Goal: Task Accomplishment & Management: Manage account settings

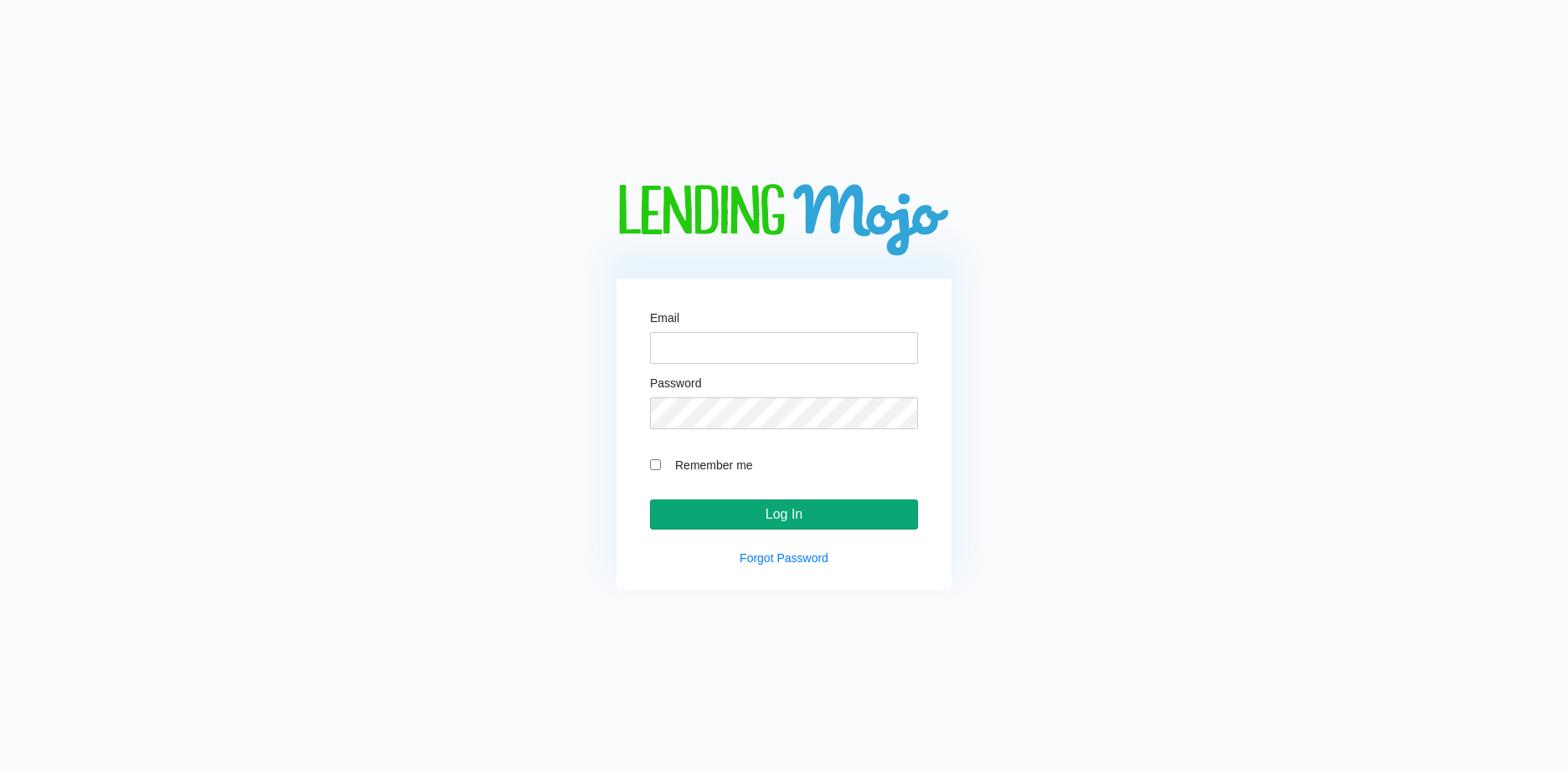
type input "lm@naln.com"
click at [748, 512] on input "Log In" at bounding box center [783, 515] width 268 height 31
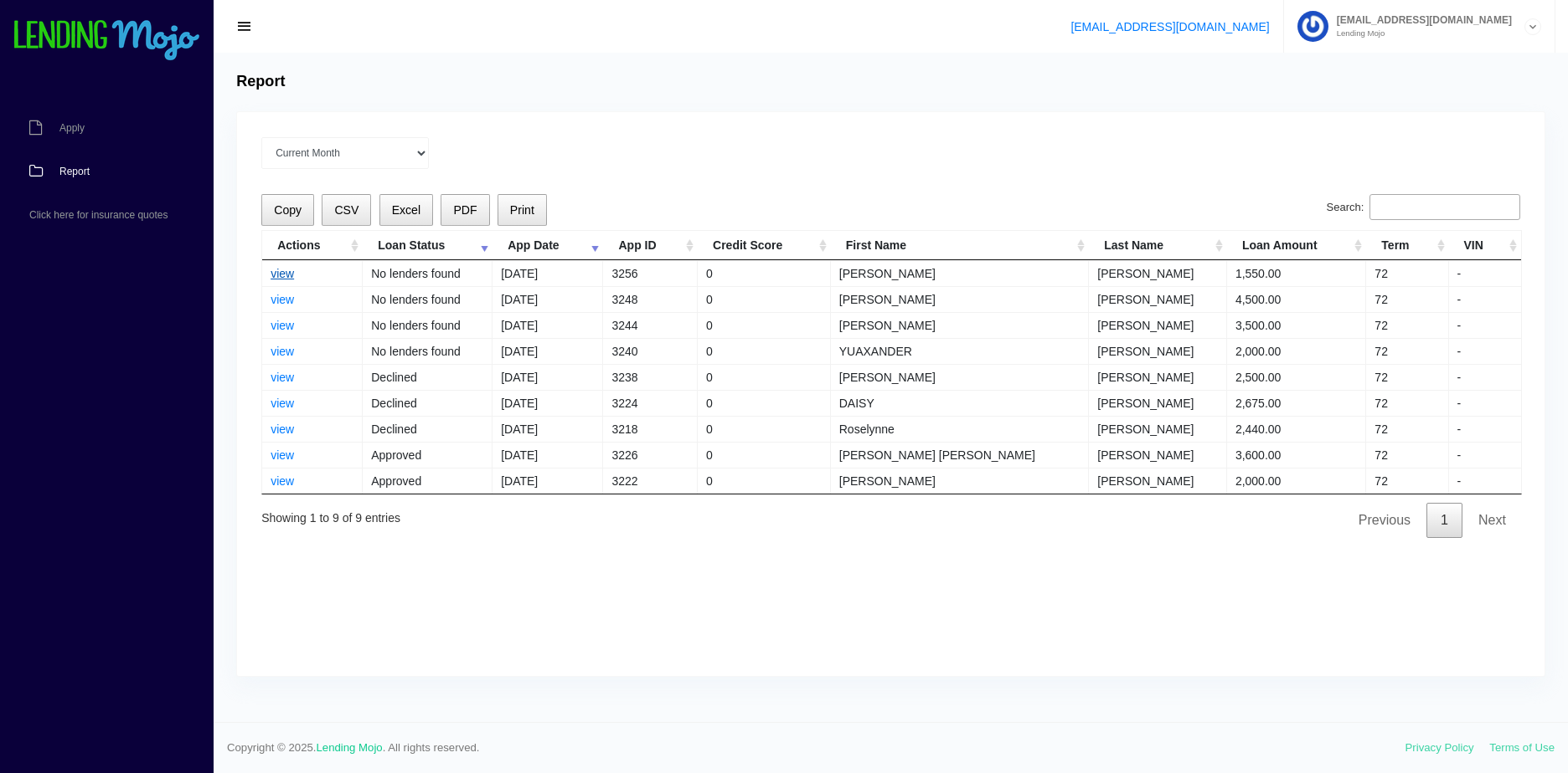
click at [275, 268] on link "view" at bounding box center [282, 274] width 24 height 13
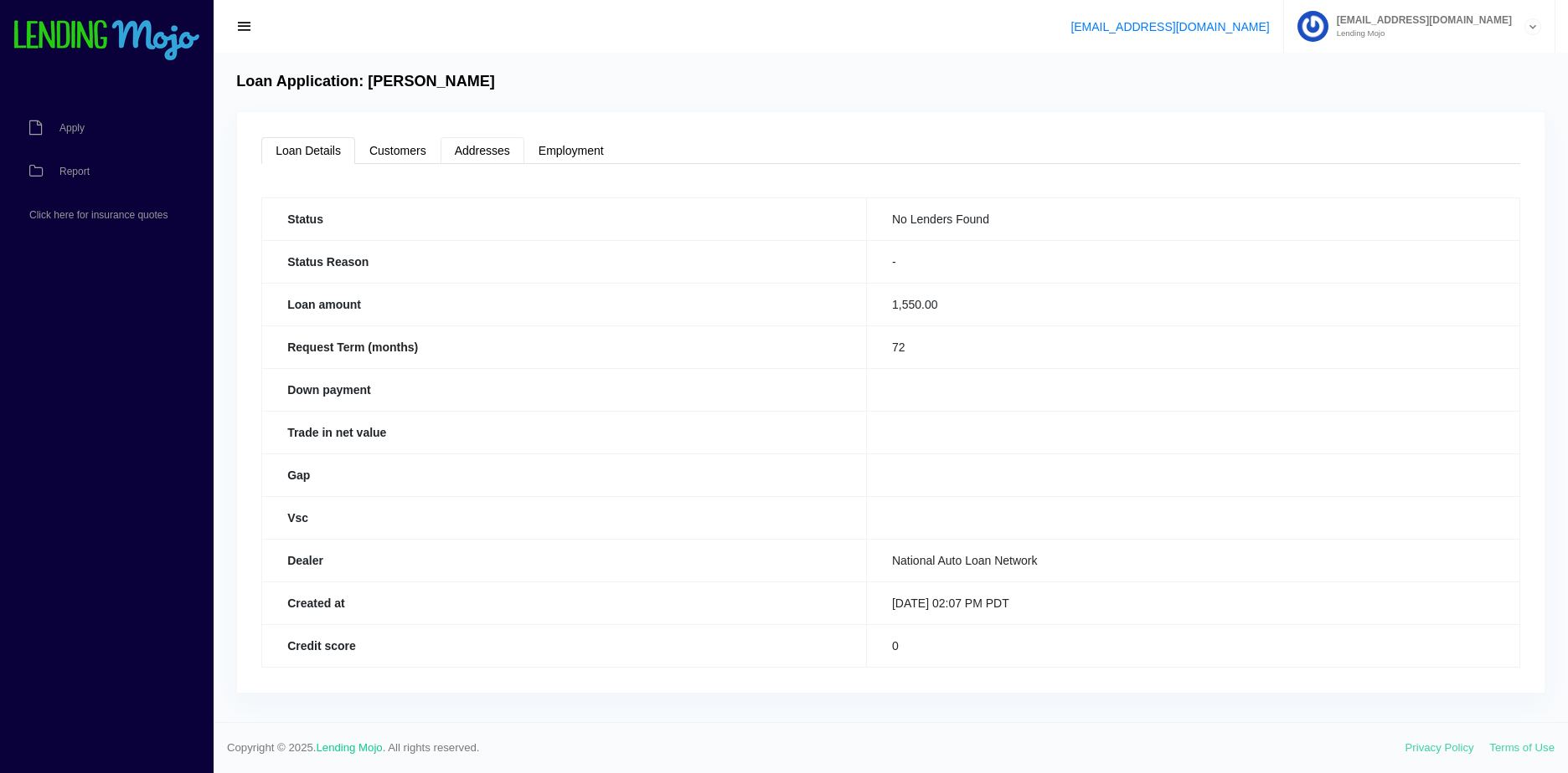
click at [488, 153] on link "Addresses" at bounding box center [482, 151] width 84 height 27
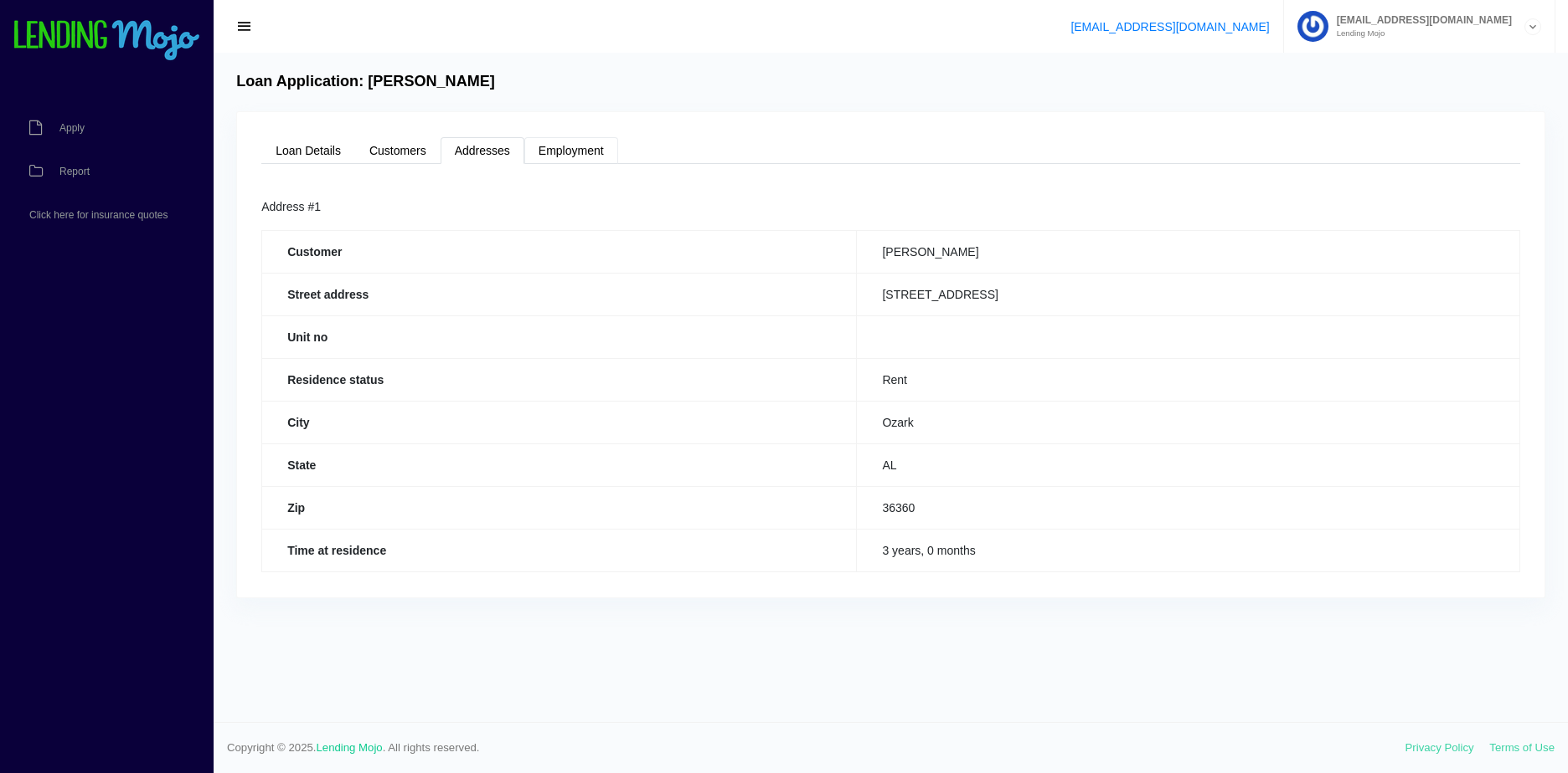
click at [593, 152] on link "Employment" at bounding box center [571, 151] width 94 height 27
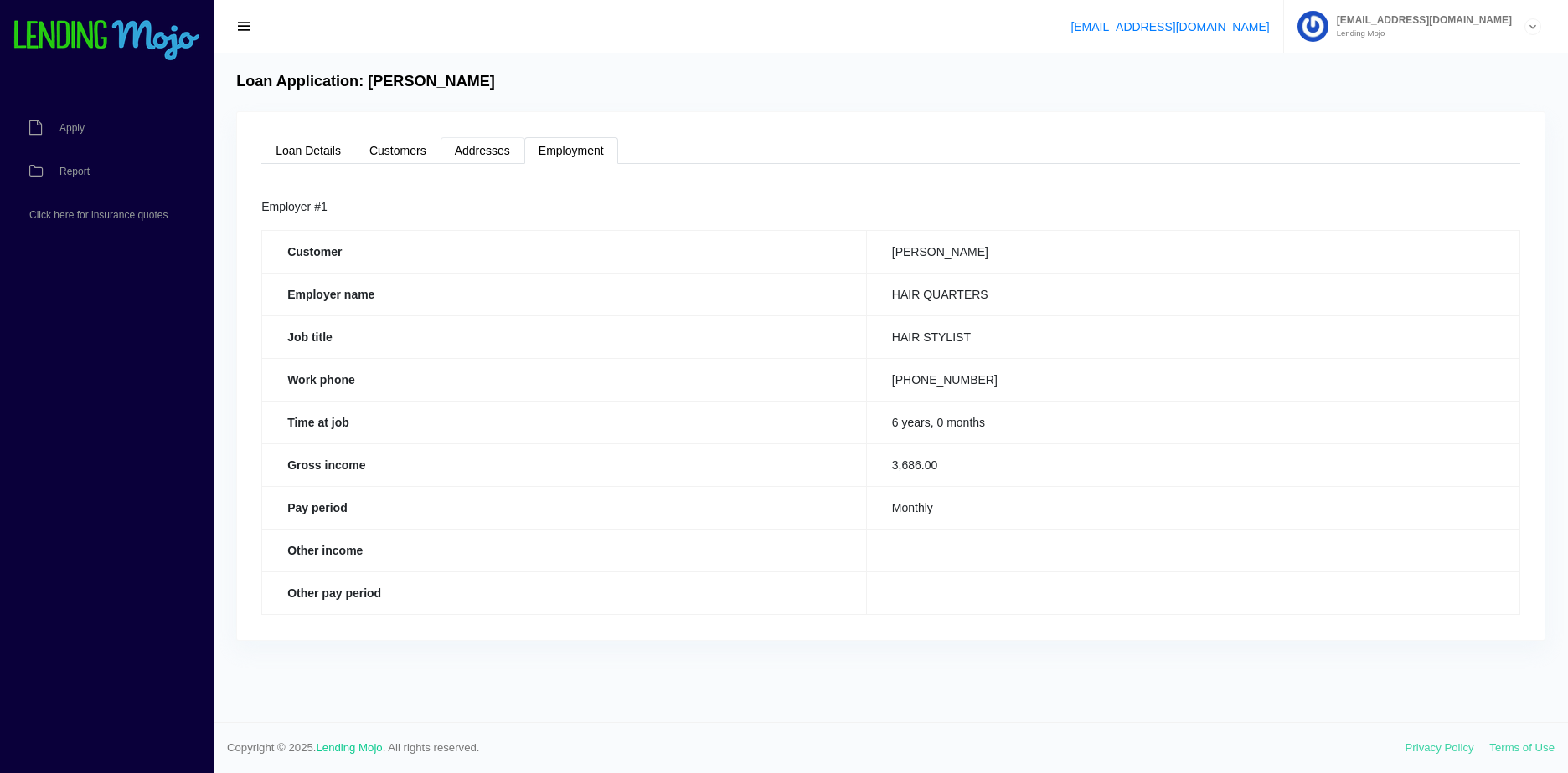
click at [487, 142] on link "Addresses" at bounding box center [482, 151] width 84 height 27
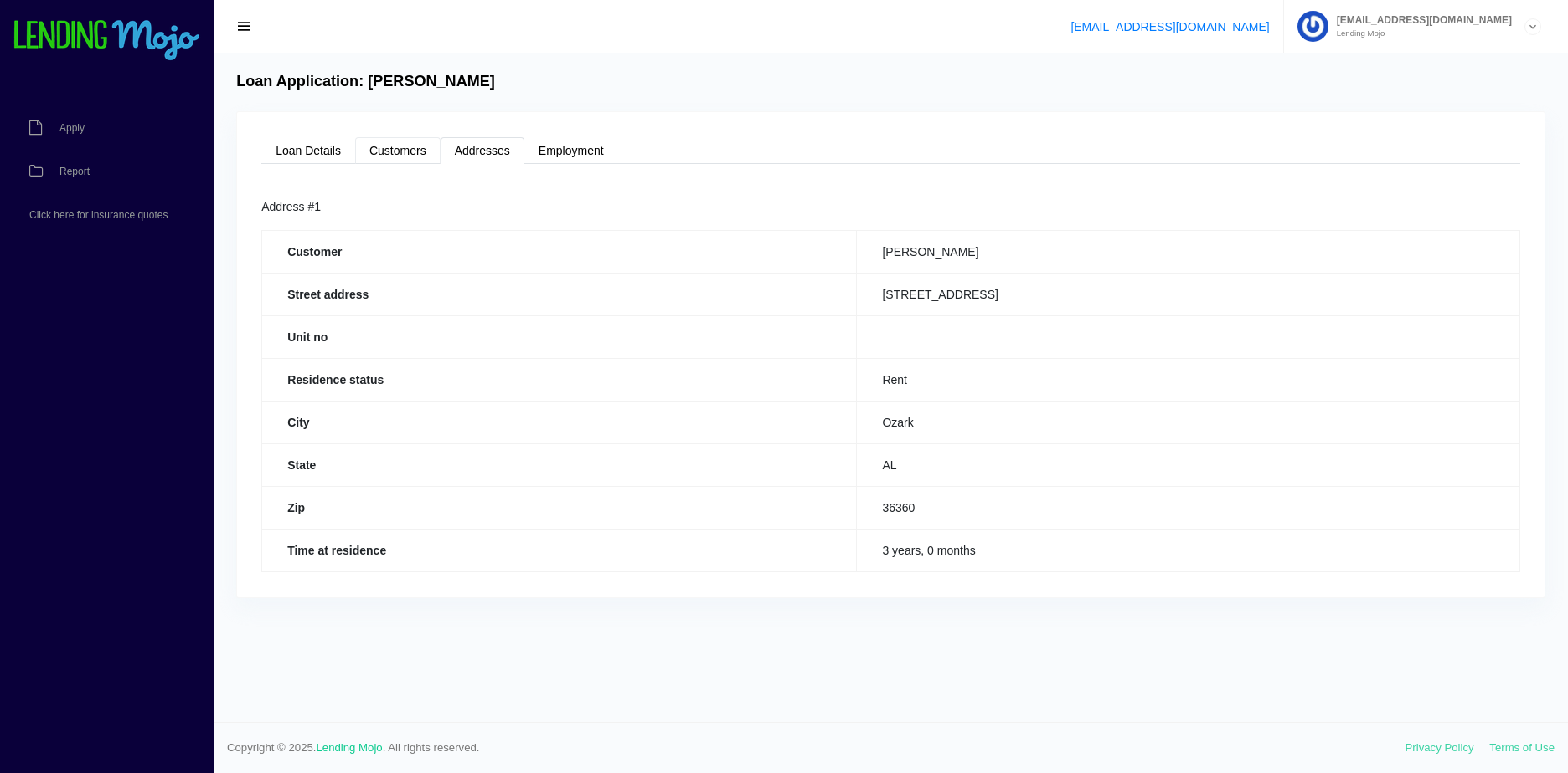
click at [412, 149] on link "Customers" at bounding box center [397, 151] width 85 height 27
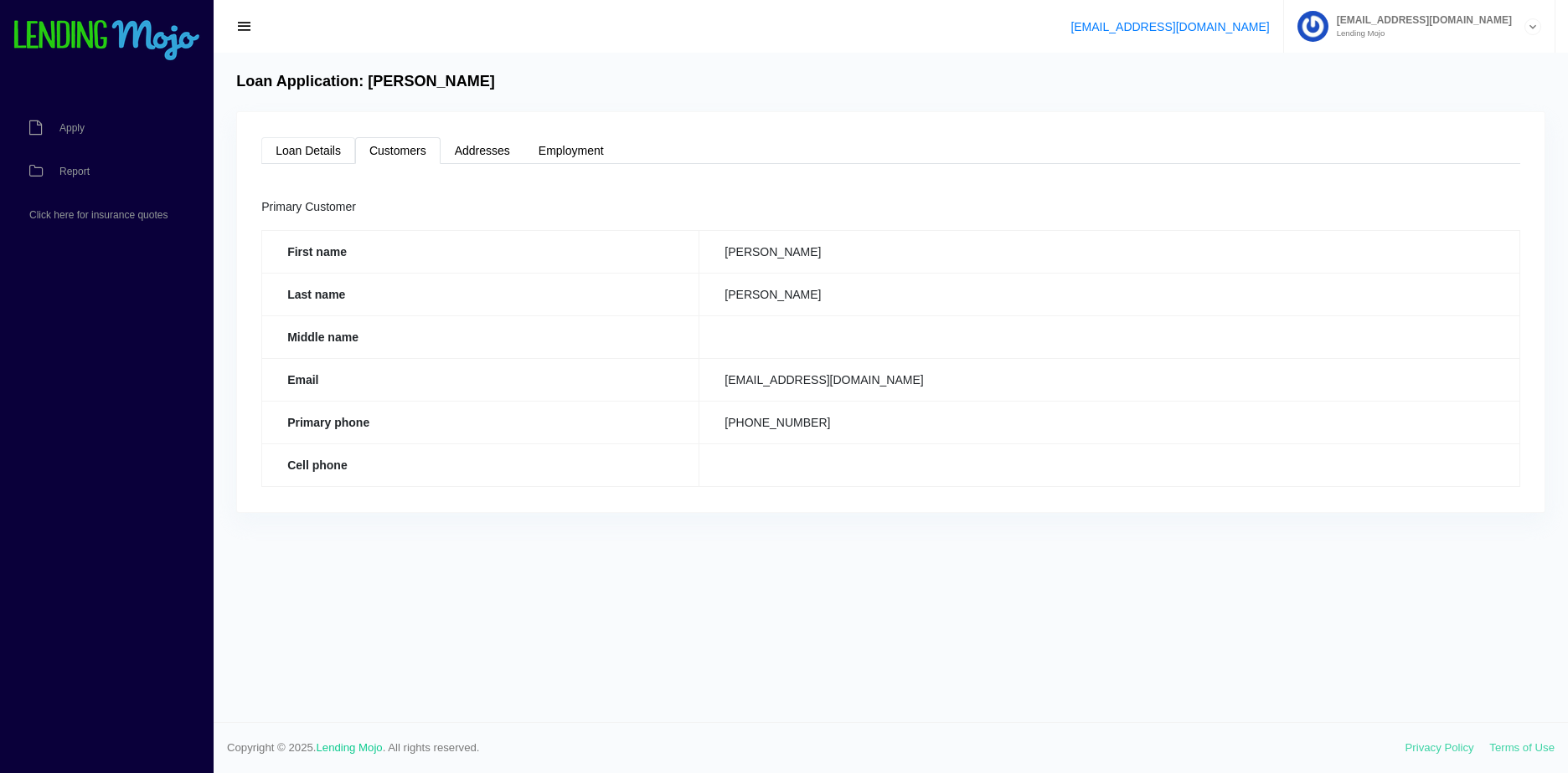
click at [325, 150] on link "Loan Details" at bounding box center [308, 151] width 94 height 27
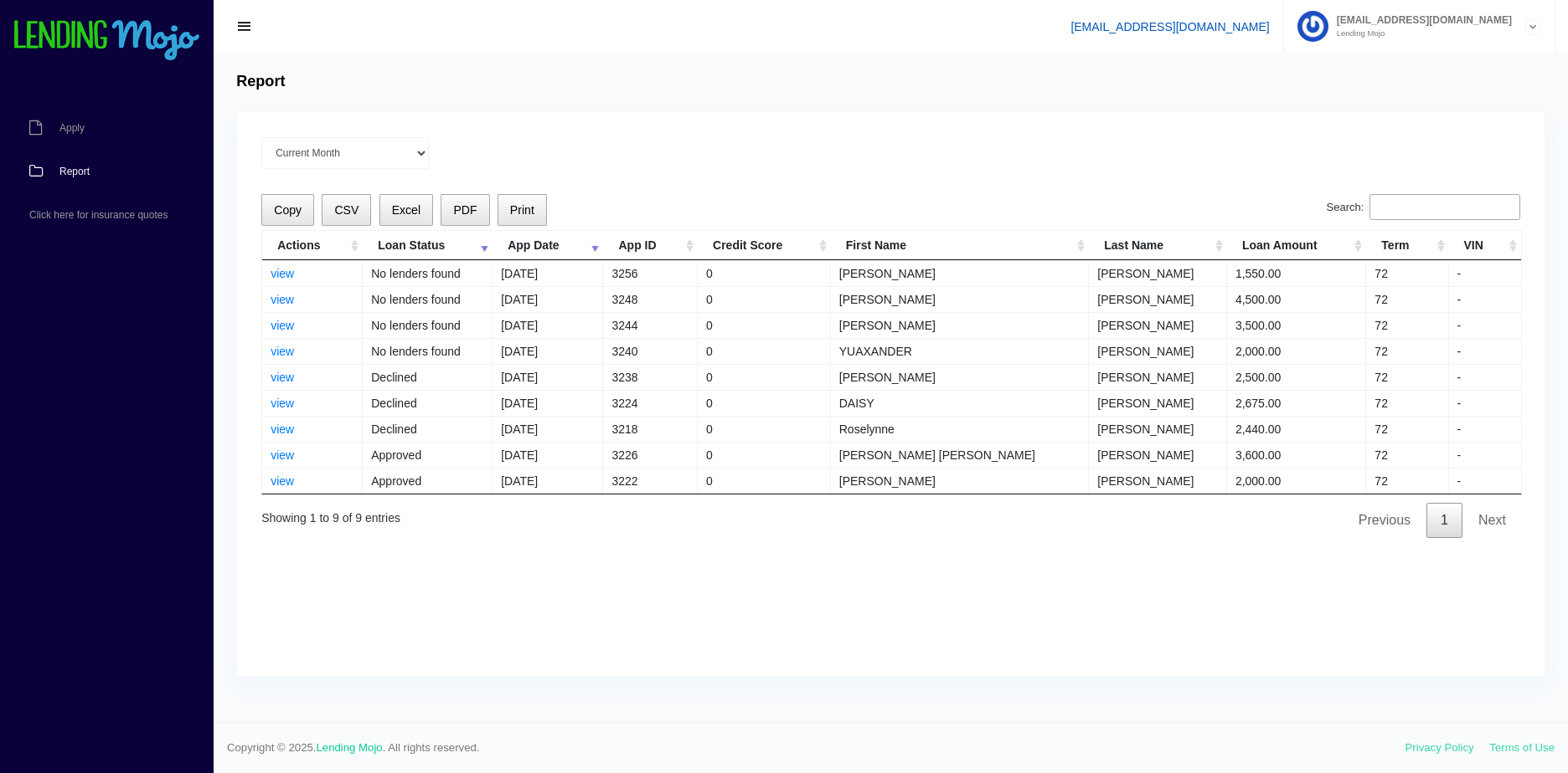
click at [1268, 29] on link "[EMAIL_ADDRESS][DOMAIN_NAME]" at bounding box center [1170, 27] width 199 height 13
click at [1529, 30] on icon at bounding box center [1533, 27] width 15 height 16
click at [1475, 63] on link "Manage Account" at bounding box center [1418, 67] width 268 height 24
click at [288, 268] on link "view" at bounding box center [282, 274] width 24 height 13
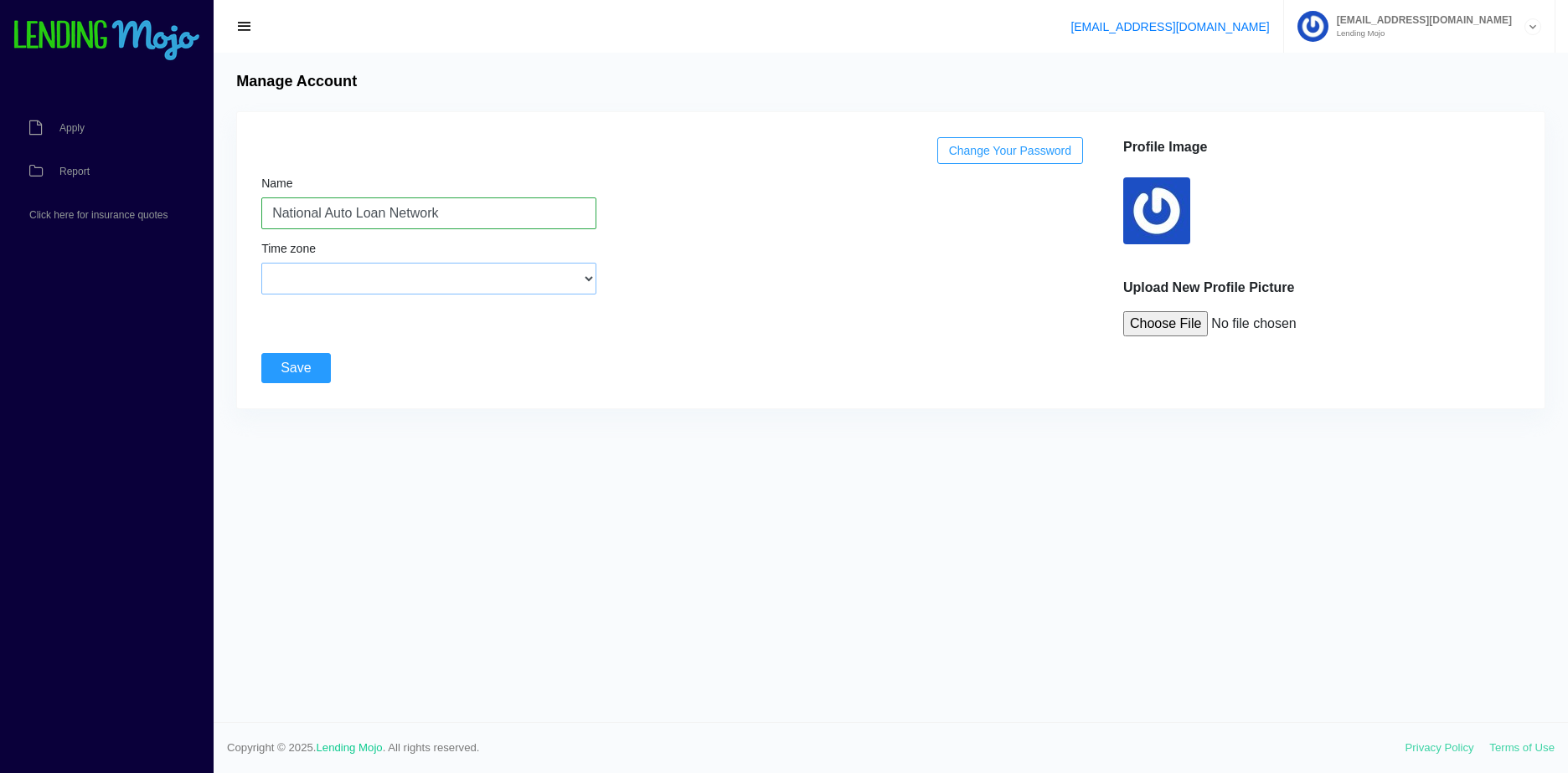
click at [456, 290] on select "(GMT-12:00) International Date Line West (GMT-11:00) [US_STATE] (GMT-11:00) [GE…" at bounding box center [429, 278] width 335 height 31
click at [796, 228] on div "Change Your Password Name National Auto Loan Network Time zone (GMT-12:00) Inte…" at bounding box center [678, 237] width 849 height 199
